Goal: Information Seeking & Learning: Learn about a topic

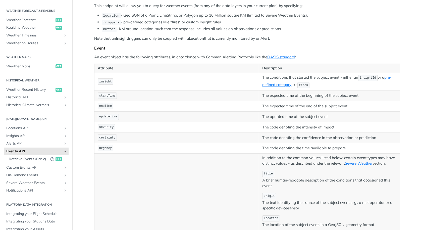
scroll to position [57, 0]
click at [20, 158] on span "Retrieve Events (Basic)" at bounding box center [28, 158] width 39 height 5
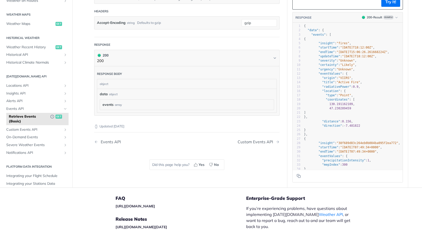
scroll to position [179, 0]
click at [33, 144] on span "Severe Weather Events" at bounding box center [34, 145] width 56 height 5
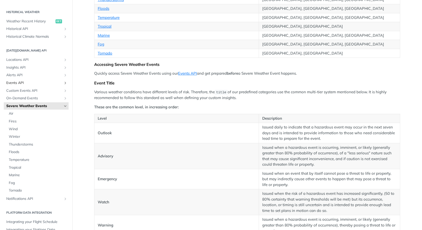
scroll to position [189, 0]
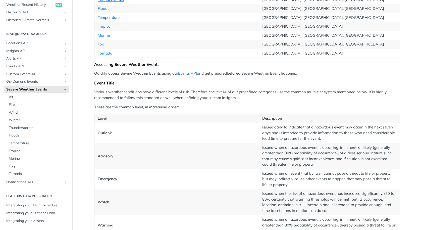
click at [19, 112] on span "Wind" at bounding box center [38, 112] width 58 height 5
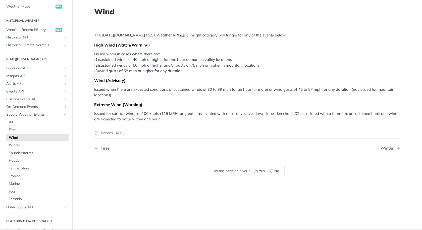
scroll to position [163, 0]
click at [53, 76] on span "Insights API" at bounding box center [34, 76] width 56 height 5
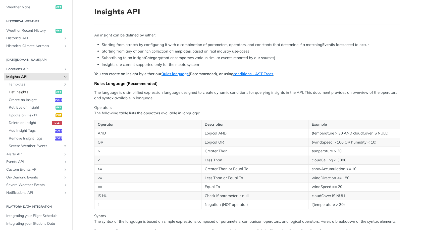
click at [31, 91] on span "List Insights" at bounding box center [31, 92] width 45 height 5
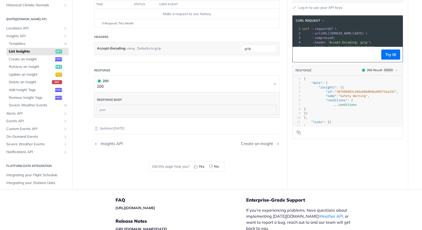
scroll to position [120, 0]
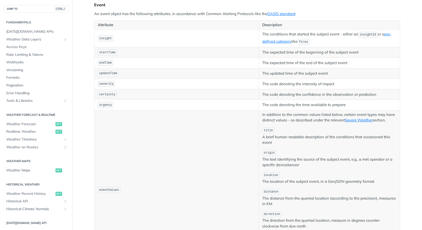
scroll to position [104, 0]
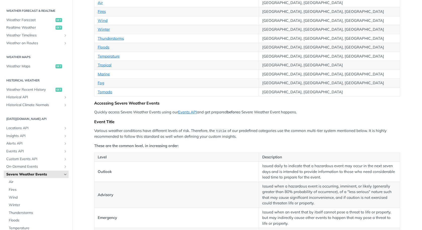
scroll to position [95, 0]
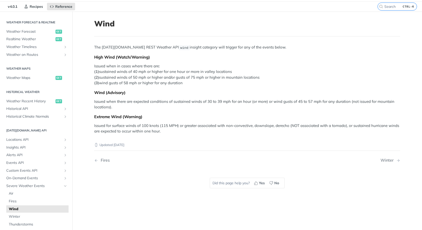
scroll to position [16, 0]
